Goal: Find contact information: Find contact information

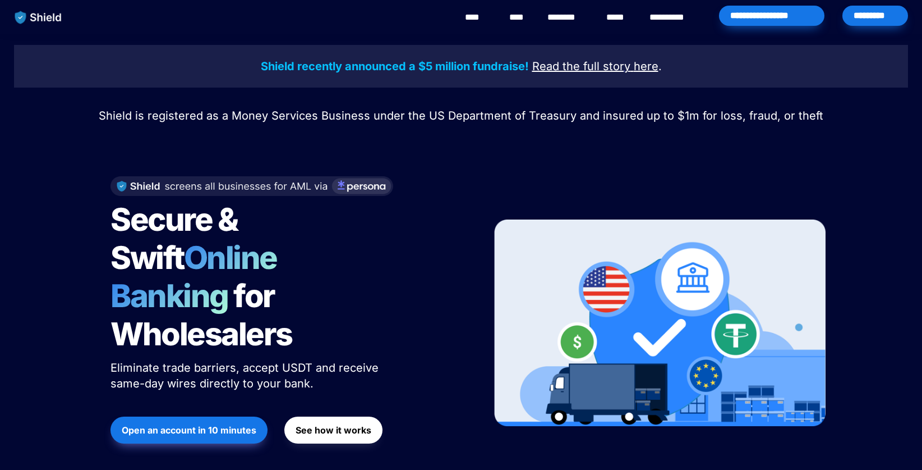
click at [575, 67] on u "Read the full story" at bounding box center [582, 65] width 98 height 13
click at [558, 20] on link "********" at bounding box center [568, 17] width 40 height 13
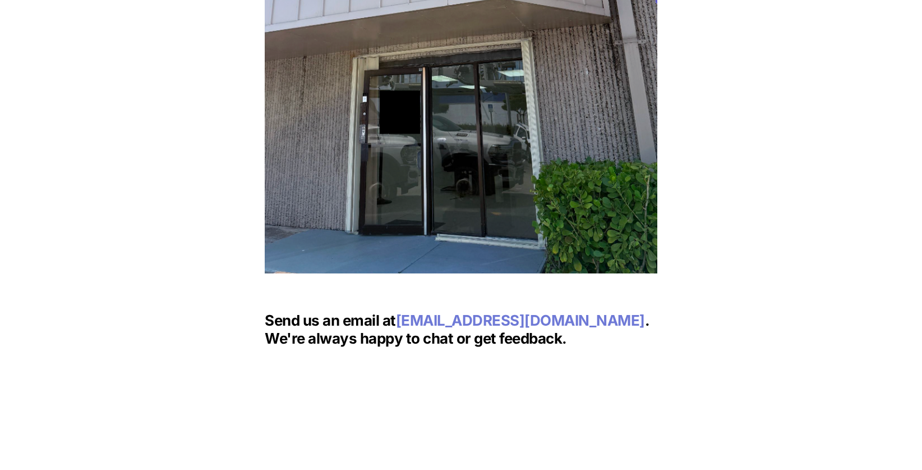
scroll to position [1426, 0]
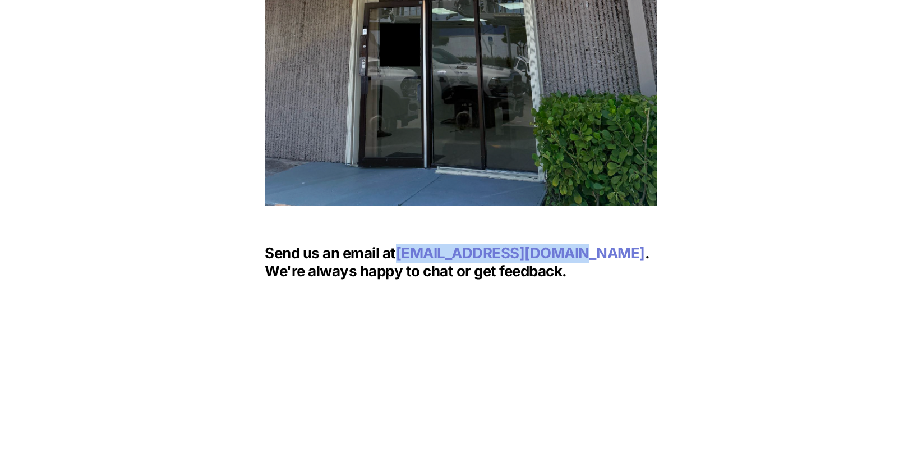
drag, startPoint x: 571, startPoint y: 255, endPoint x: 402, endPoint y: 249, distance: 169.0
click at [402, 249] on p "Send us an email at [EMAIL_ADDRESS][DOMAIN_NAME] . We're always happy to chat o…" at bounding box center [461, 262] width 393 height 41
copy span "[EMAIL_ADDRESS][DOMAIN_NAME]"
